Goal: Entertainment & Leisure: Consume media (video, audio)

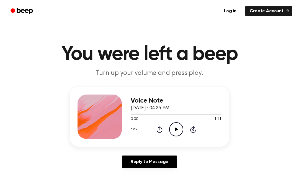
click at [174, 130] on icon "Play Audio" at bounding box center [176, 129] width 14 height 14
click at [154, 130] on div "1.0x Rewind 5 seconds Pause Audio Skip 5 seconds" at bounding box center [176, 129] width 91 height 14
click at [158, 131] on icon at bounding box center [160, 129] width 6 height 7
click at [158, 128] on icon "Rewind 5 seconds" at bounding box center [159, 129] width 6 height 7
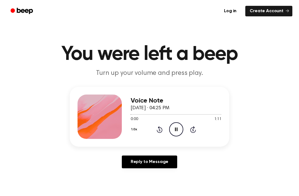
click at [170, 127] on icon "Pause Audio" at bounding box center [176, 129] width 14 height 14
click at [172, 127] on icon "Play Audio" at bounding box center [176, 129] width 14 height 14
click at [173, 128] on icon "Pause Audio" at bounding box center [176, 129] width 14 height 14
click at [176, 123] on circle at bounding box center [176, 129] width 14 height 14
click at [174, 119] on div "0:10 1:11" at bounding box center [176, 119] width 91 height 6
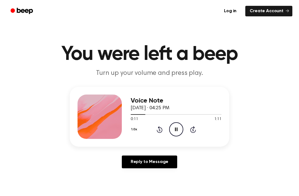
click at [176, 131] on icon "Pause Audio" at bounding box center [176, 129] width 14 height 14
click at [176, 124] on icon "Play Audio" at bounding box center [176, 129] width 14 height 14
click at [177, 124] on icon "Pause Audio" at bounding box center [176, 129] width 14 height 14
click at [156, 129] on icon "Rewind 5 seconds" at bounding box center [159, 129] width 6 height 7
click at [158, 132] on icon at bounding box center [160, 129] width 6 height 7
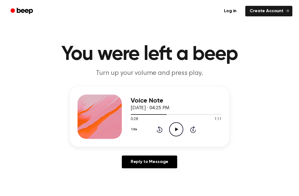
click at [147, 128] on div "1.0x Rewind 5 seconds Play Audio Skip 5 seconds" at bounding box center [176, 129] width 91 height 14
click at [157, 130] on icon at bounding box center [160, 129] width 6 height 7
click at [159, 131] on icon at bounding box center [159, 130] width 1 height 2
click at [161, 129] on icon at bounding box center [160, 129] width 6 height 7
click at [159, 130] on icon "Rewind 5 seconds" at bounding box center [159, 129] width 6 height 7
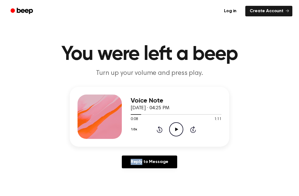
click at [157, 130] on icon at bounding box center [160, 129] width 6 height 7
click at [160, 130] on icon at bounding box center [159, 130] width 1 height 2
click at [174, 128] on icon "Play Audio" at bounding box center [176, 129] width 14 height 14
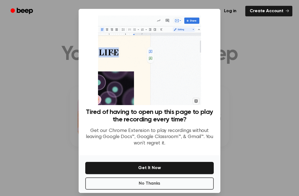
click at [45, 108] on div at bounding box center [149, 98] width 299 height 196
click at [191, 29] on img at bounding box center [149, 60] width 103 height 89
click at [187, 25] on img at bounding box center [149, 60] width 103 height 89
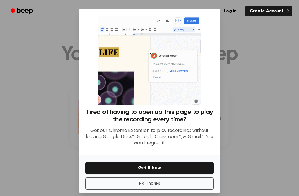
click at [193, 24] on img at bounding box center [149, 60] width 103 height 89
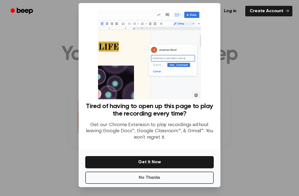
scroll to position [18, 0]
click at [164, 171] on button "No Thanks" at bounding box center [149, 177] width 128 height 12
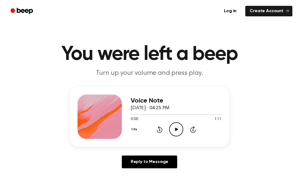
click at [170, 127] on icon "Play Audio" at bounding box center [176, 129] width 14 height 14
click at [179, 130] on icon "Pause Audio" at bounding box center [176, 129] width 14 height 14
